Goal: Transaction & Acquisition: Obtain resource

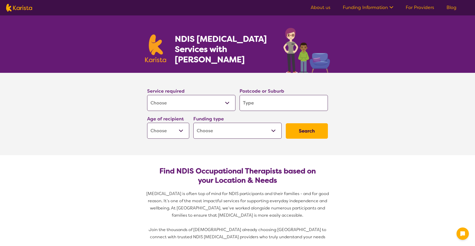
select select "[MEDICAL_DATA]"
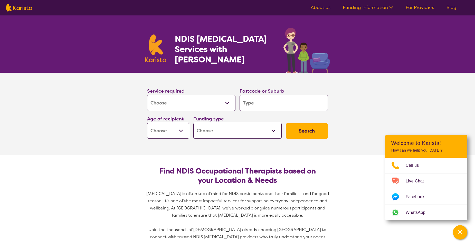
click at [276, 101] on input "search" at bounding box center [284, 103] width 88 height 16
type input "t"
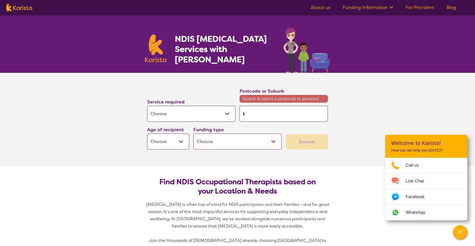
type input "ti"
type input "tin"
type input "ting"
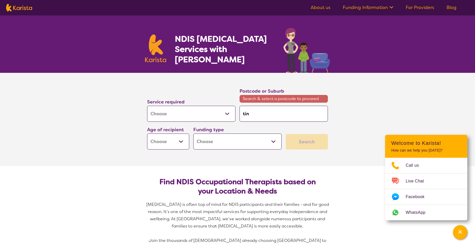
type input "ting"
type input "tinga"
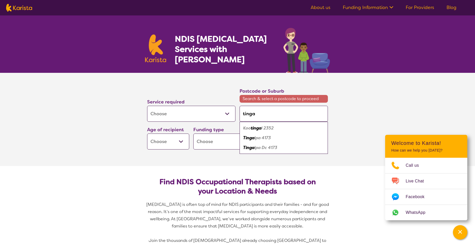
type input "tingal"
click at [281, 137] on div "Tingal pa 4173" at bounding box center [283, 138] width 83 height 10
type input "4173"
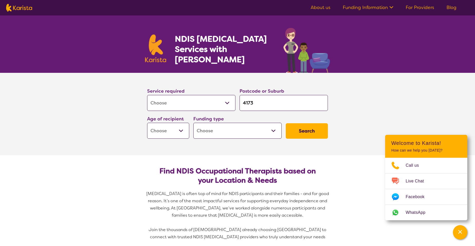
click at [175, 128] on select "Early Childhood - 0 to 9 Child - 10 to 11 Adolescent - 12 to 17 Adult - 18 to 6…" at bounding box center [168, 131] width 42 height 16
select select "AS"
click at [147, 123] on select "Early Childhood - 0 to 9 Child - 10 to 11 Adolescent - 12 to 17 Adult - 18 to 6…" at bounding box center [168, 131] width 42 height 16
select select "AS"
click at [222, 129] on select "Home Care Package (HCP) National Disability Insurance Scheme (NDIS) I don't know" at bounding box center [238, 131] width 88 height 16
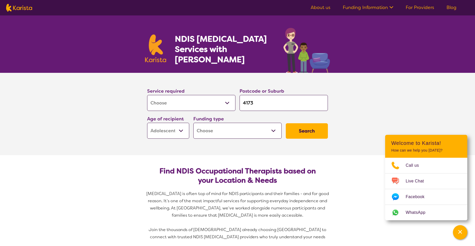
select select "NDIS"
click at [194, 123] on select "Home Care Package (HCP) National Disability Insurance Scheme (NDIS) I don't know" at bounding box center [238, 131] width 88 height 16
select select "NDIS"
click at [314, 130] on button "Search" at bounding box center [307, 130] width 42 height 15
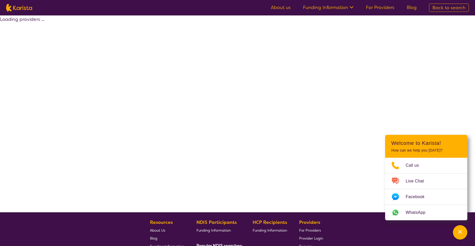
select select "by_score"
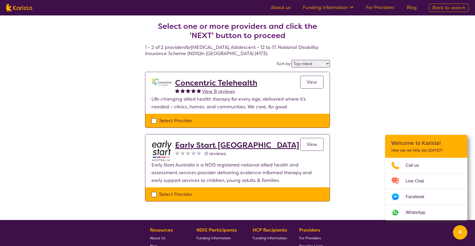
click at [317, 80] on span "View" at bounding box center [312, 82] width 11 height 6
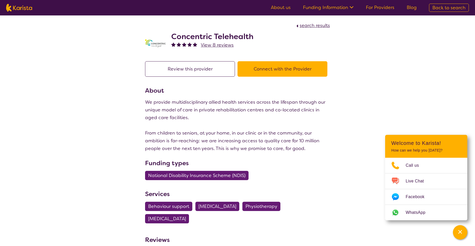
click at [287, 71] on button "Connect with the Provider" at bounding box center [283, 68] width 90 height 15
